Goal: Transaction & Acquisition: Download file/media

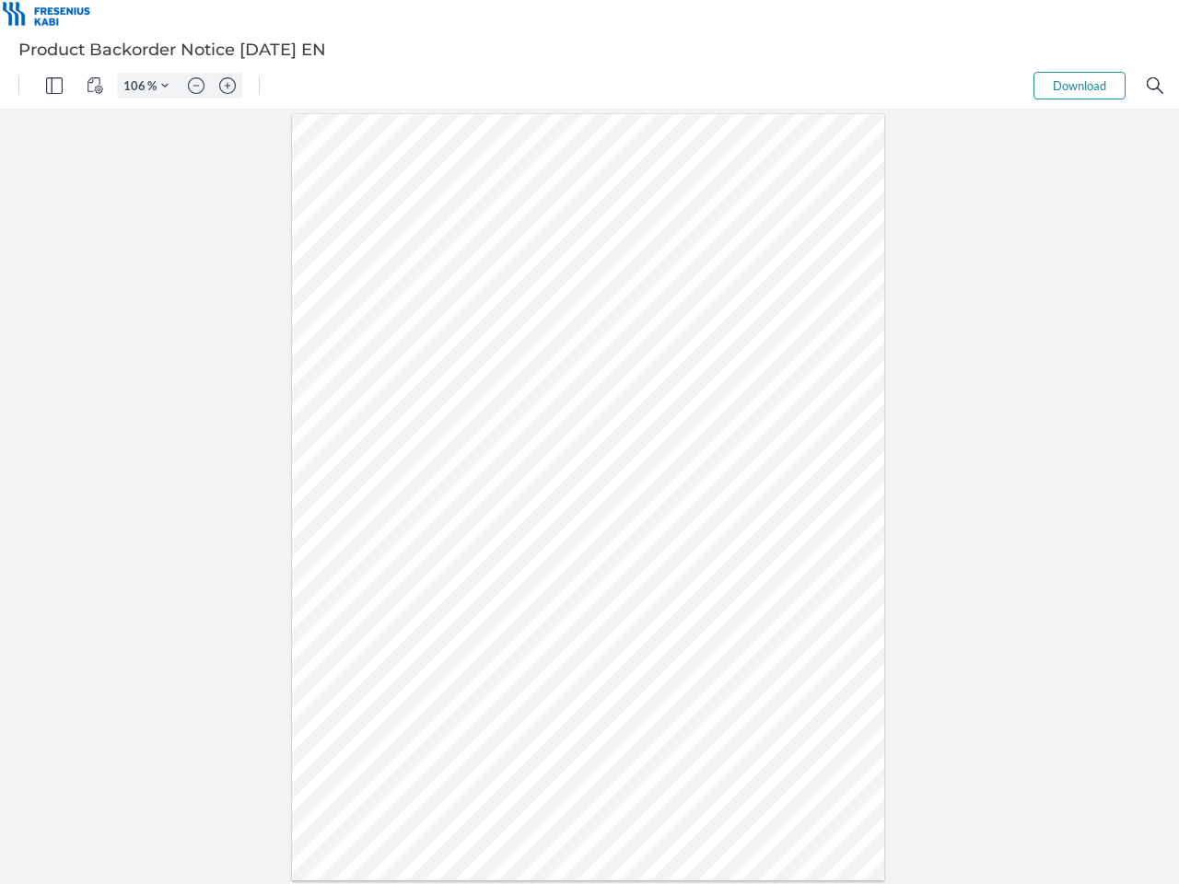
click at [54, 86] on img "Panel" at bounding box center [54, 85] width 17 height 17
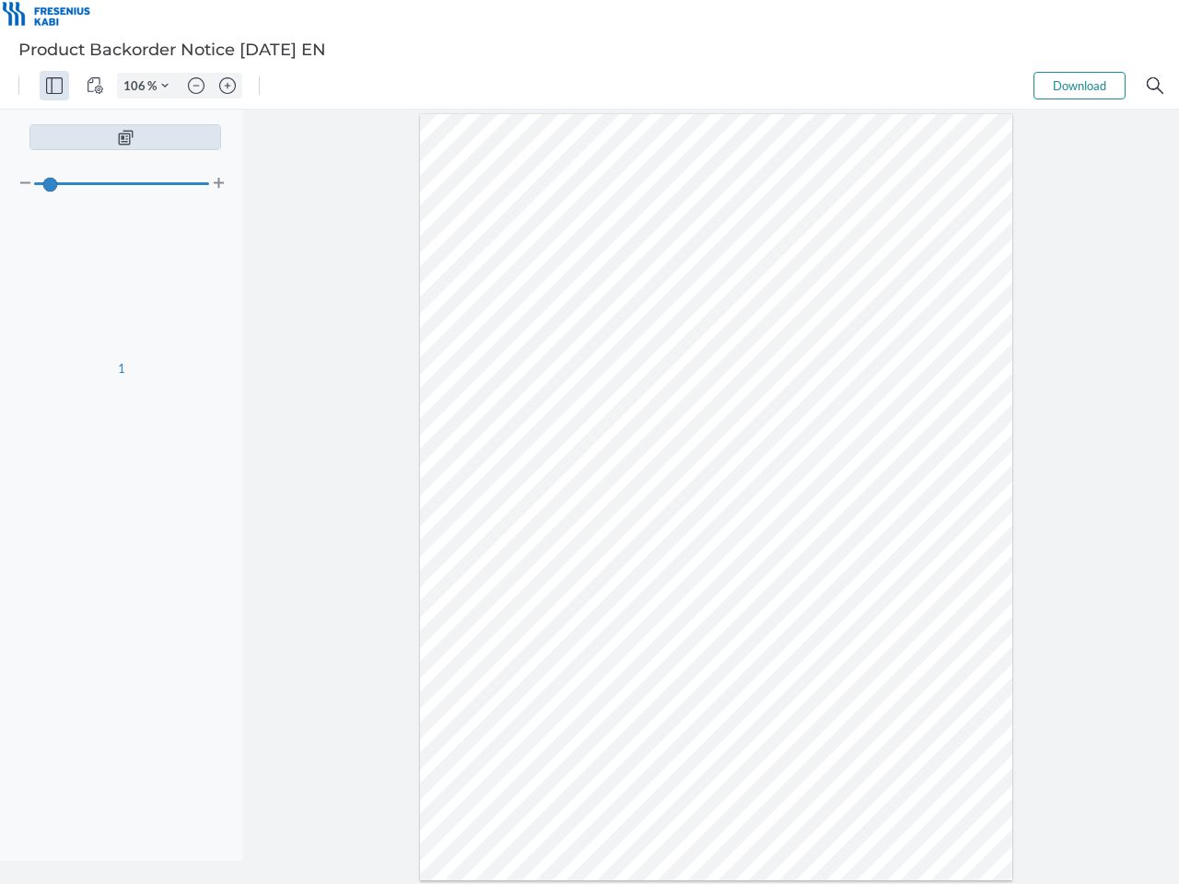
click at [95, 86] on img "View Controls" at bounding box center [95, 85] width 17 height 17
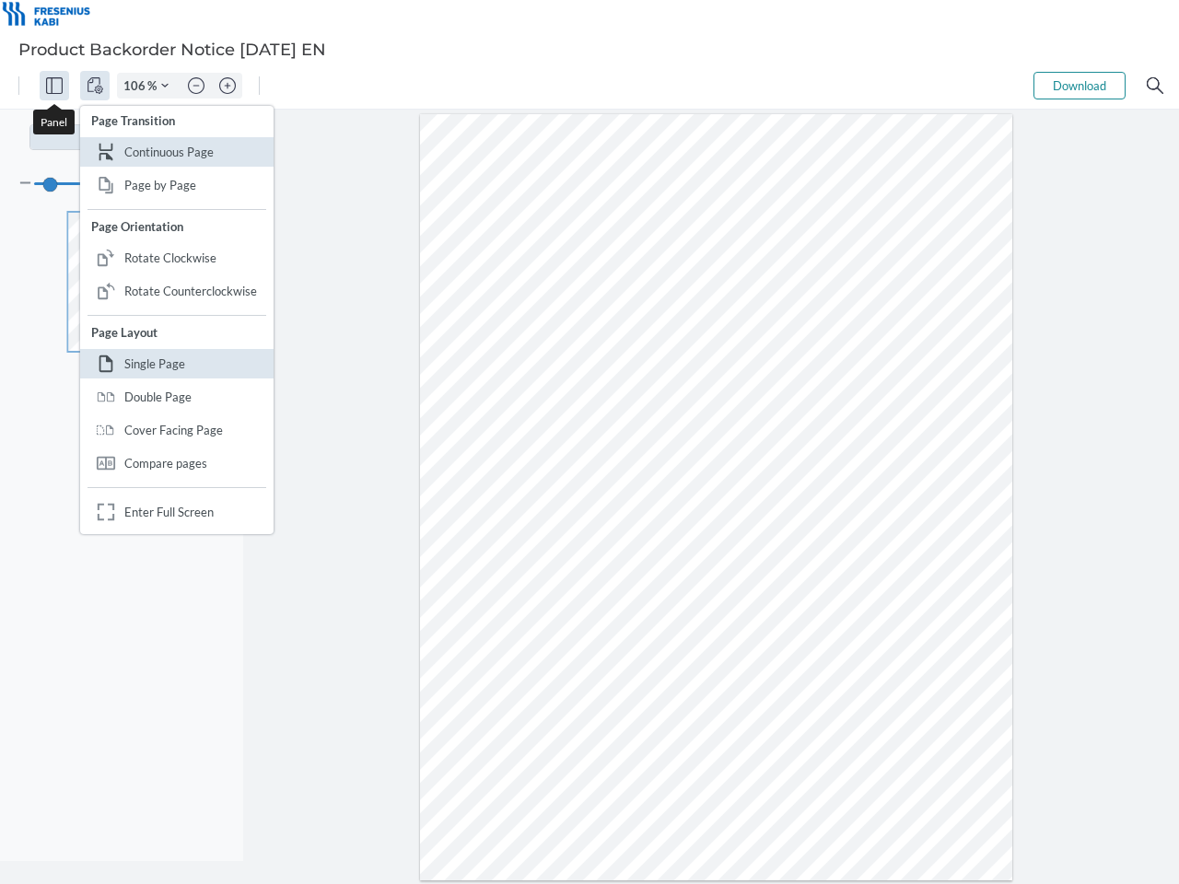
click at [137, 86] on input "106" at bounding box center [132, 85] width 29 height 17
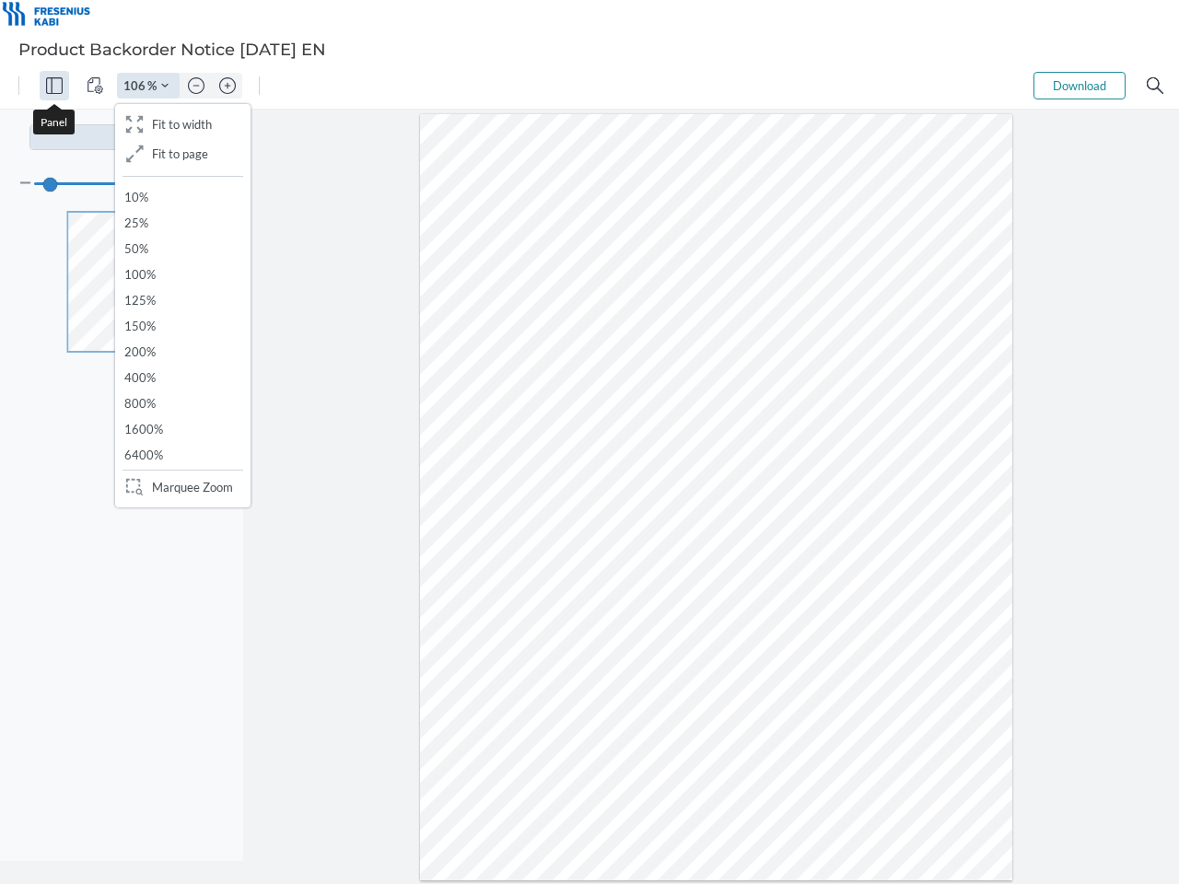
click at [165, 86] on img "Zoom Controls" at bounding box center [164, 85] width 7 height 7
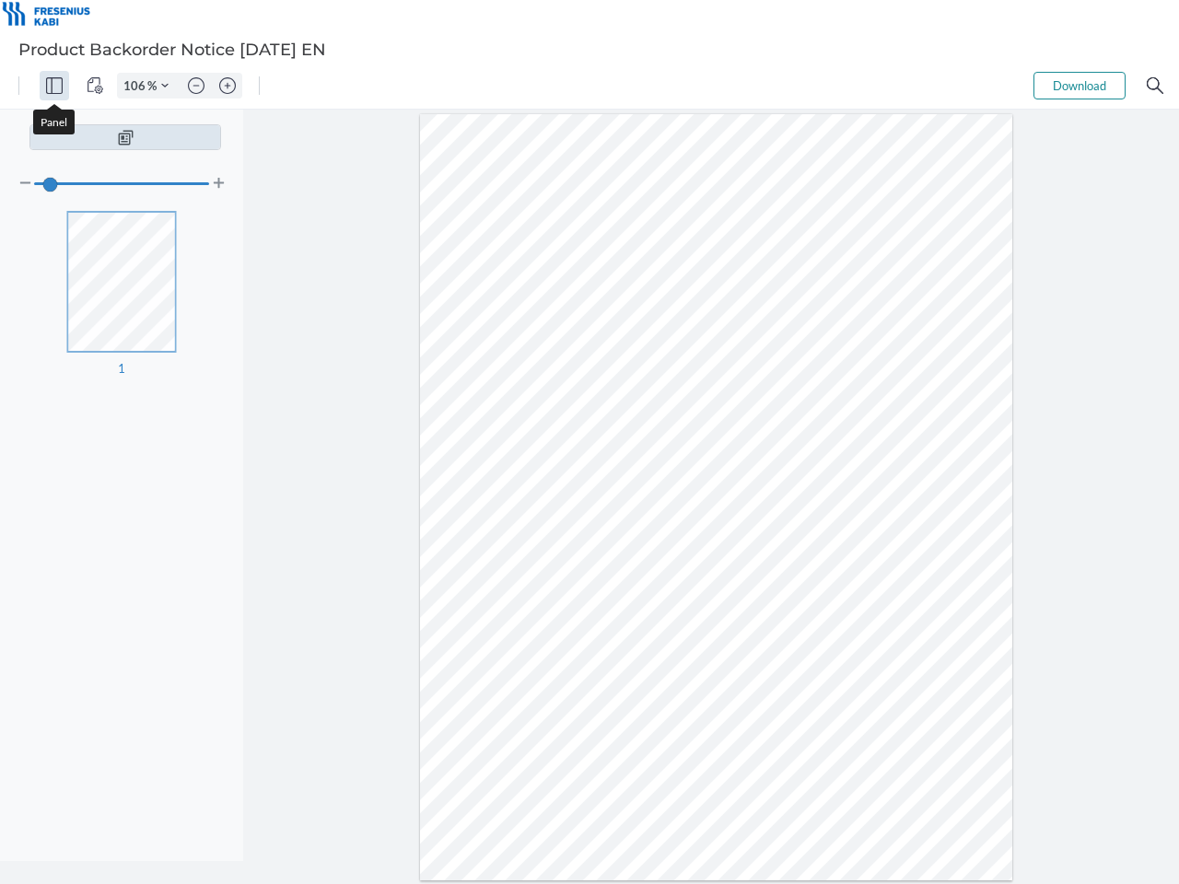
click at [196, 86] on img "Zoom out" at bounding box center [196, 85] width 17 height 17
click at [228, 86] on img "Zoom in" at bounding box center [227, 85] width 17 height 17
type input "106"
click at [1080, 86] on button "Download" at bounding box center [1080, 86] width 92 height 28
click at [1155, 86] on img "Search" at bounding box center [1155, 85] width 17 height 17
